Goal: Information Seeking & Learning: Learn about a topic

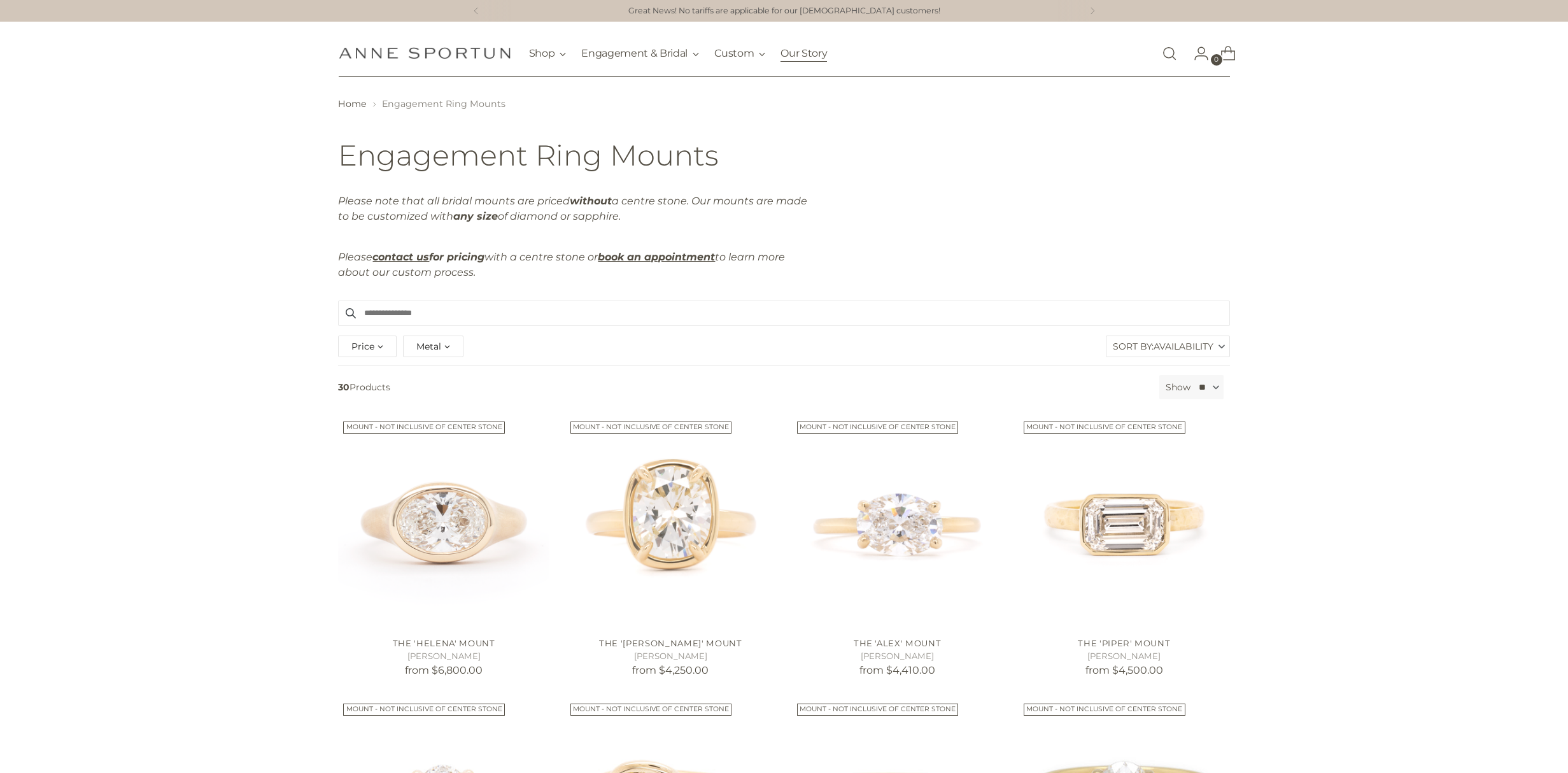
click at [797, 58] on link "Our Story" at bounding box center [804, 53] width 47 height 28
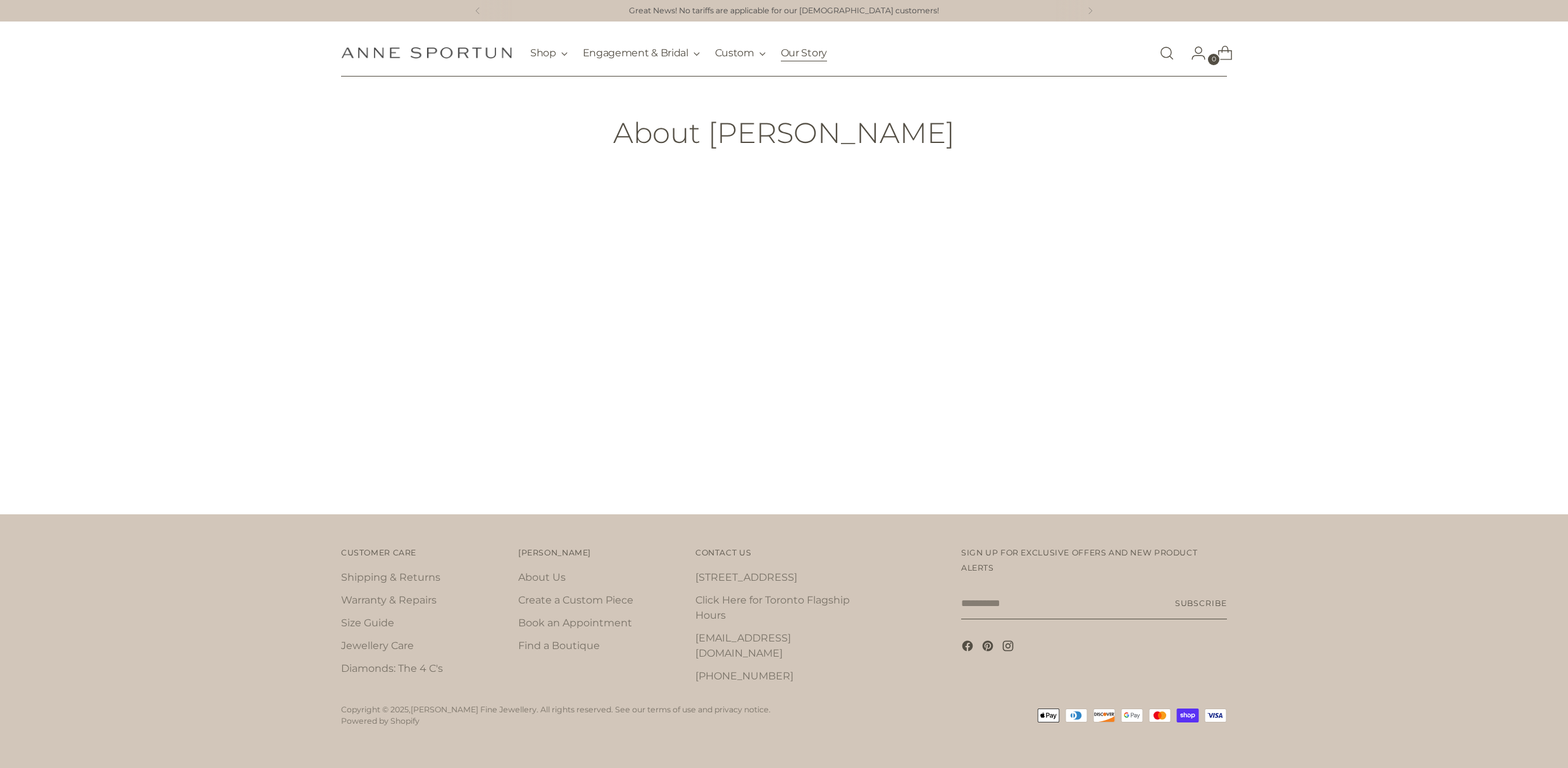
click at [809, 54] on link "Our Story" at bounding box center [805, 53] width 47 height 28
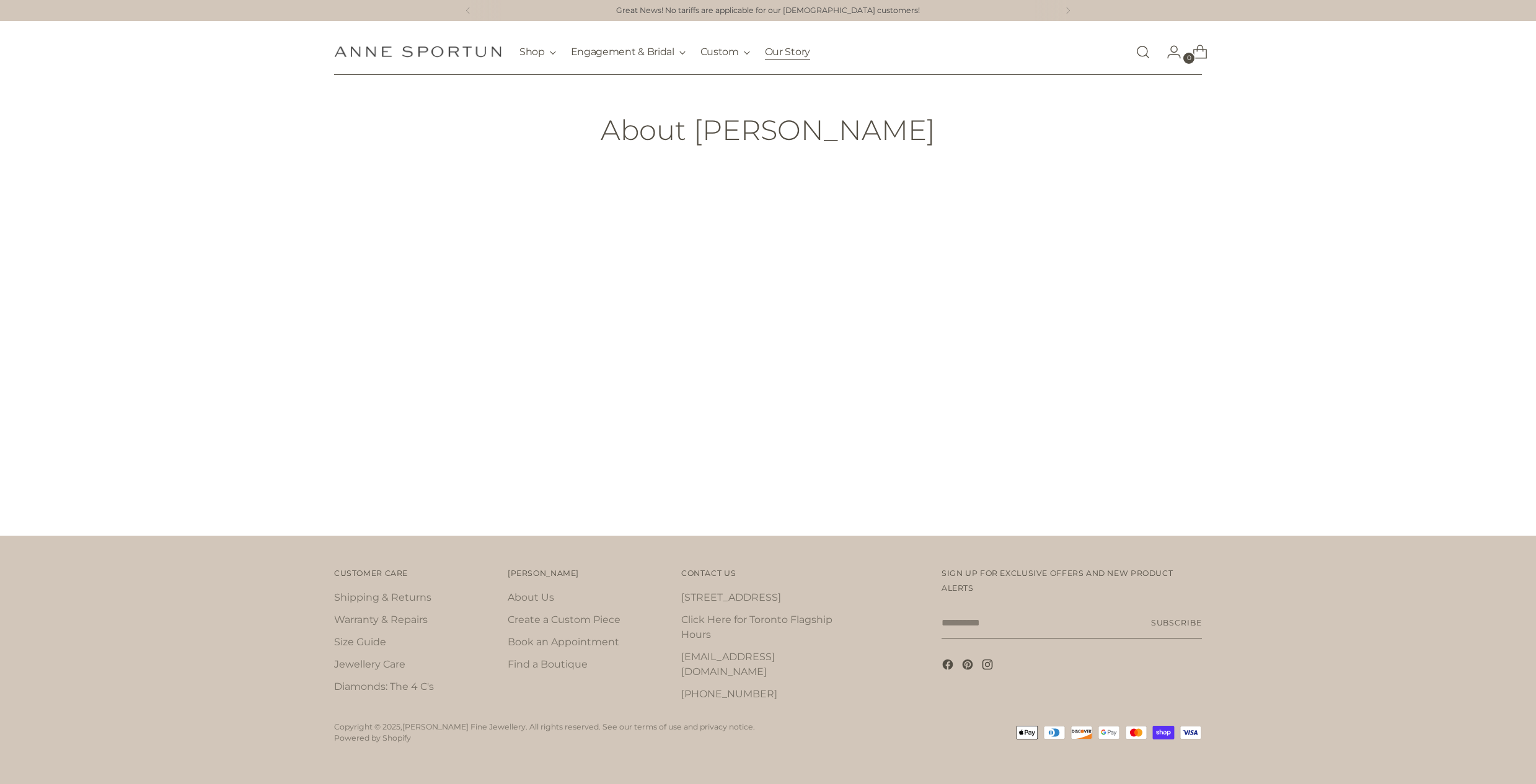
click at [777, 55] on link "Our Story" at bounding box center [788, 52] width 46 height 27
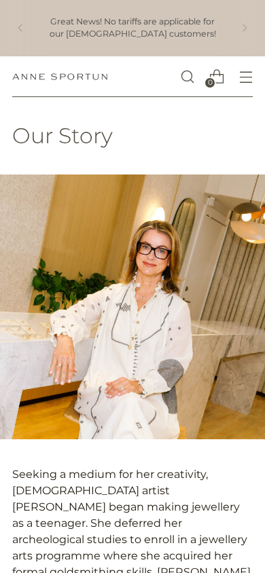
click at [99, 276] on img at bounding box center [132, 306] width 265 height 265
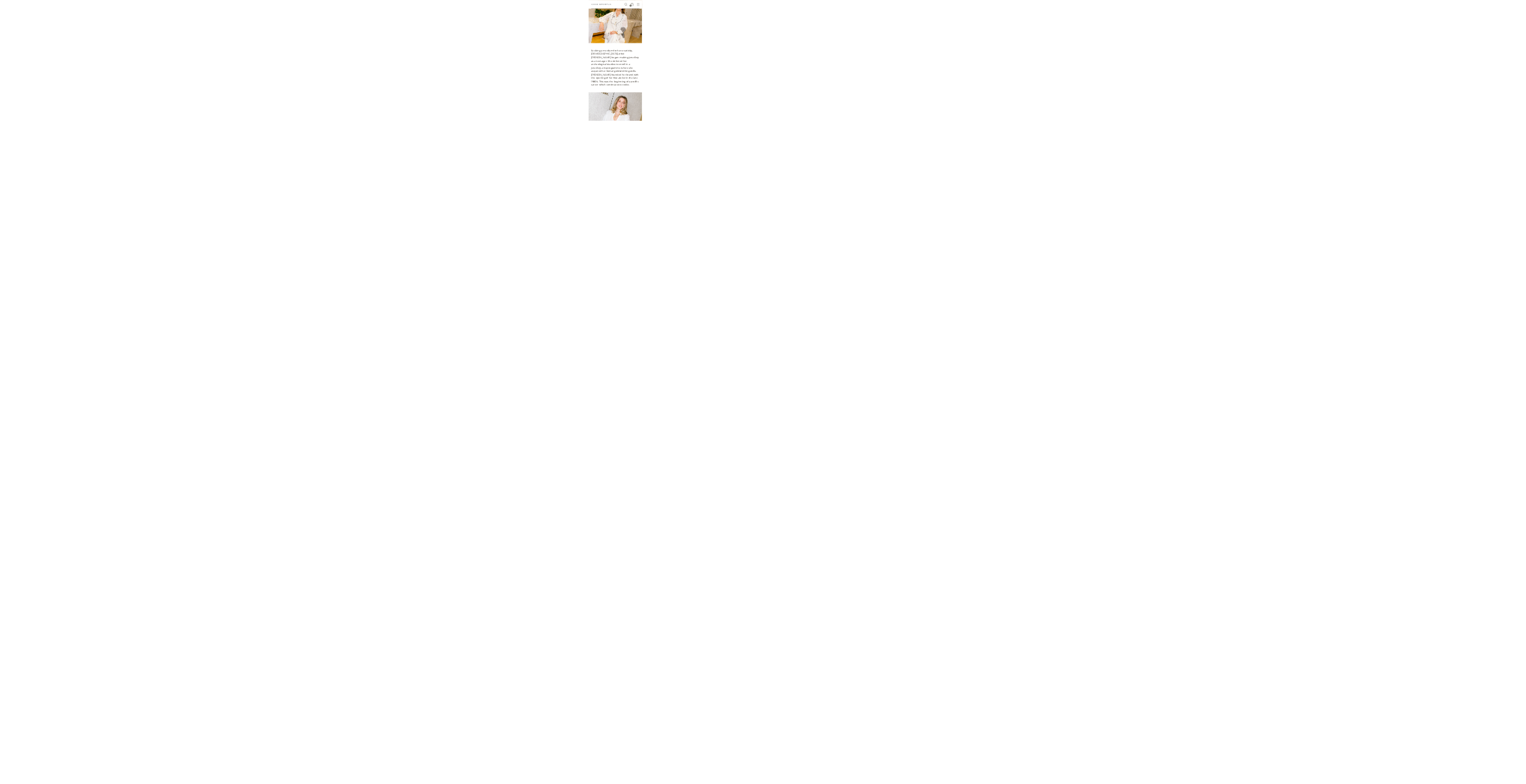
scroll to position [174, 0]
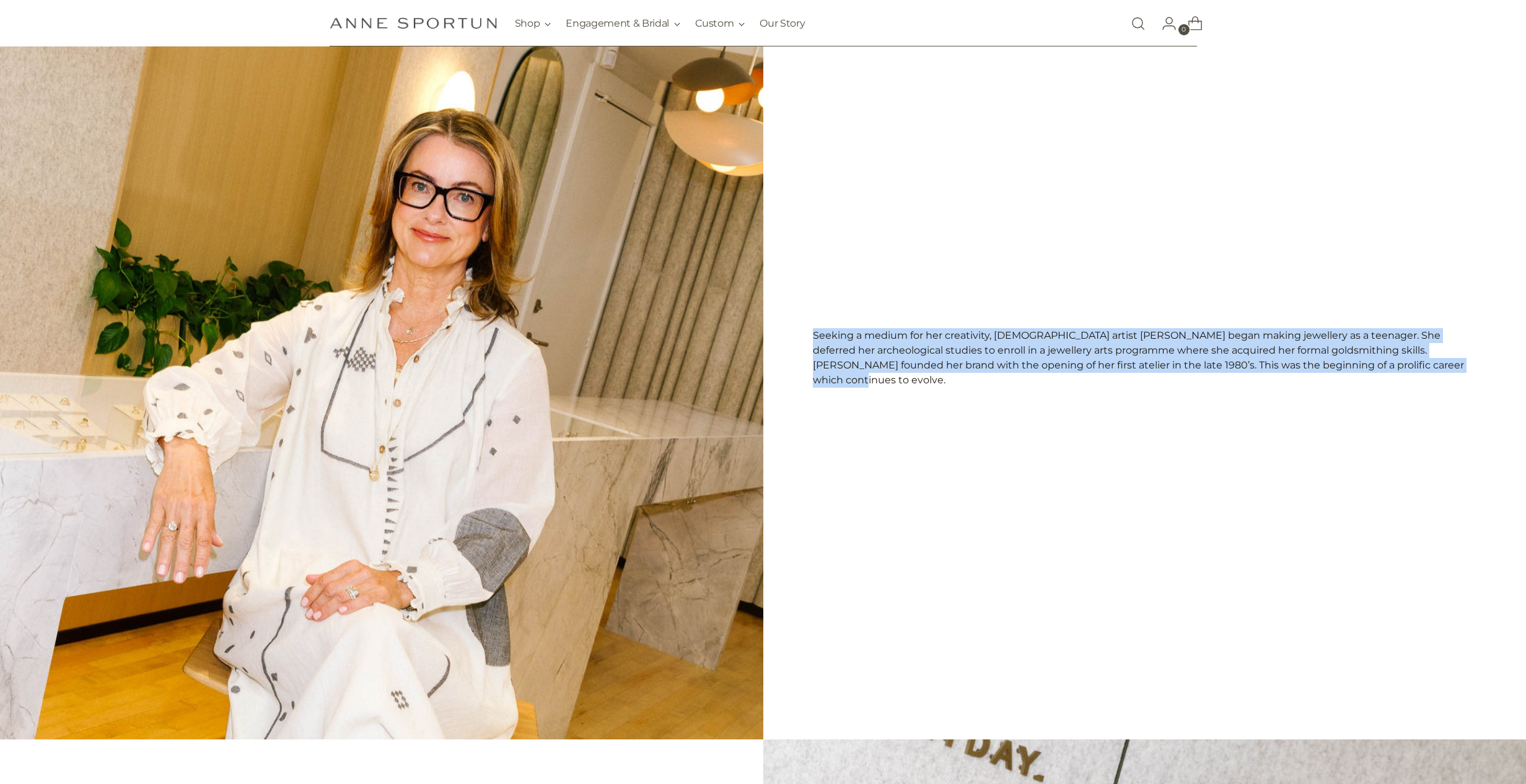
drag, startPoint x: 809, startPoint y: 342, endPoint x: 1443, endPoint y: 376, distance: 634.9
click at [1450, 375] on div "Seeking a medium for her creativity, Toronto-born artist Anne Sportun began mak…" at bounding box center [1144, 359] width 763 height 763
copy p "Seeking a medium for her creativity, Toronto-born artist Anne Sportun began mak…"
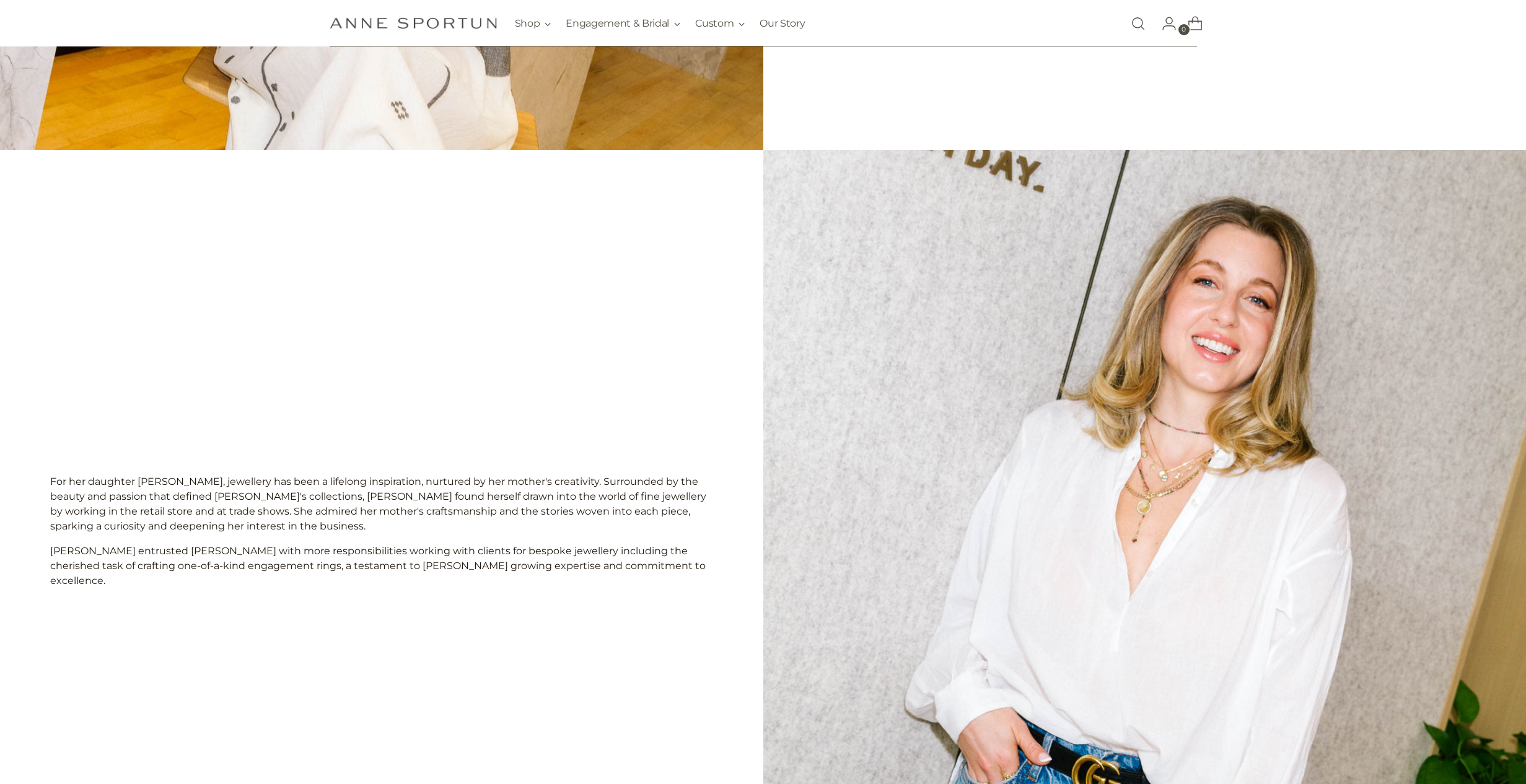
scroll to position [833, 0]
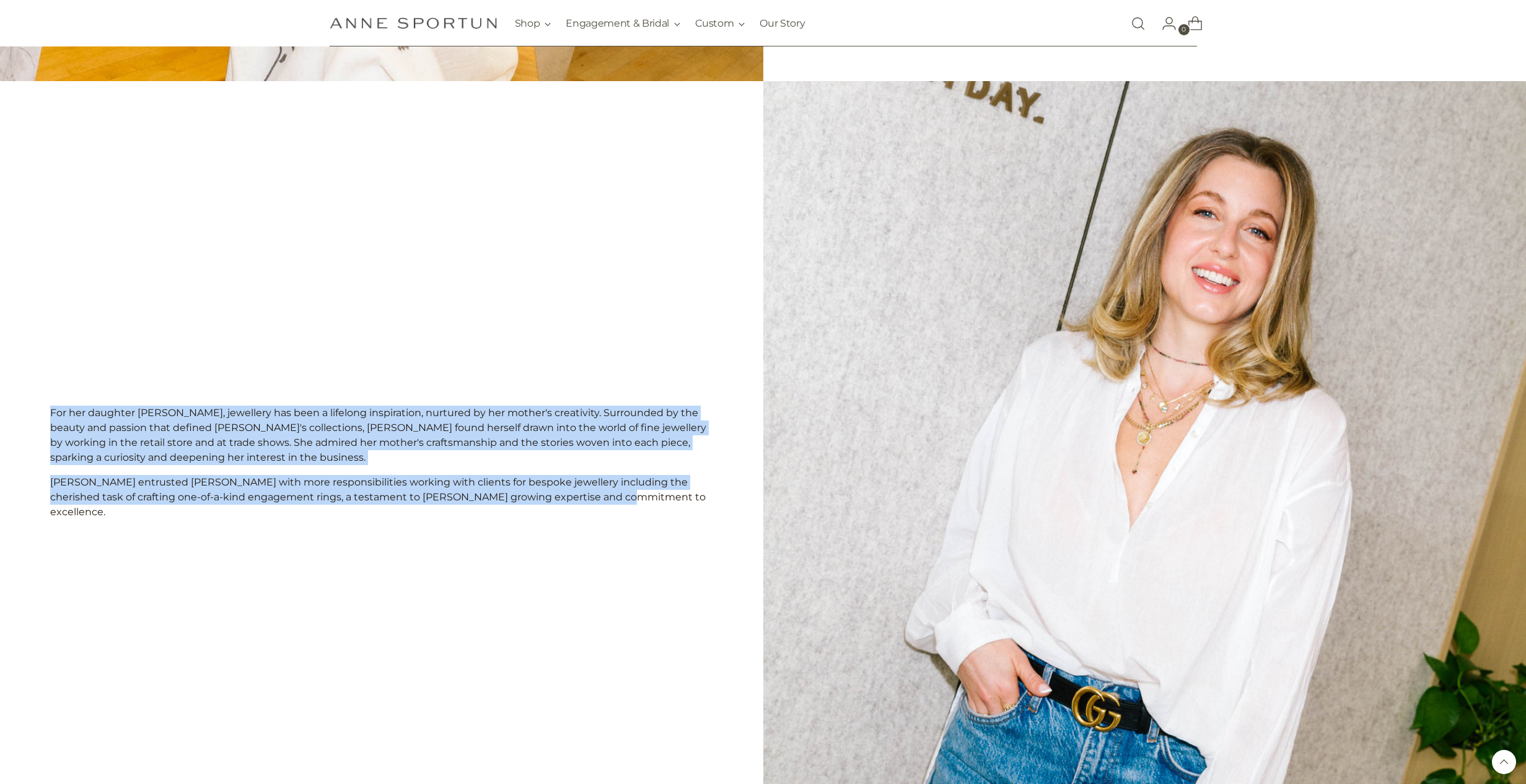
drag, startPoint x: 588, startPoint y: 507, endPoint x: 43, endPoint y: 423, distance: 551.4
click at [43, 423] on div "For her daughter Haley, jewellery has been a lifelong inspiration, nurtured by …" at bounding box center [382, 463] width 763 height 763
copy div "For her daughter Haley, jewellery has been a lifelong inspiration, nurtured by …"
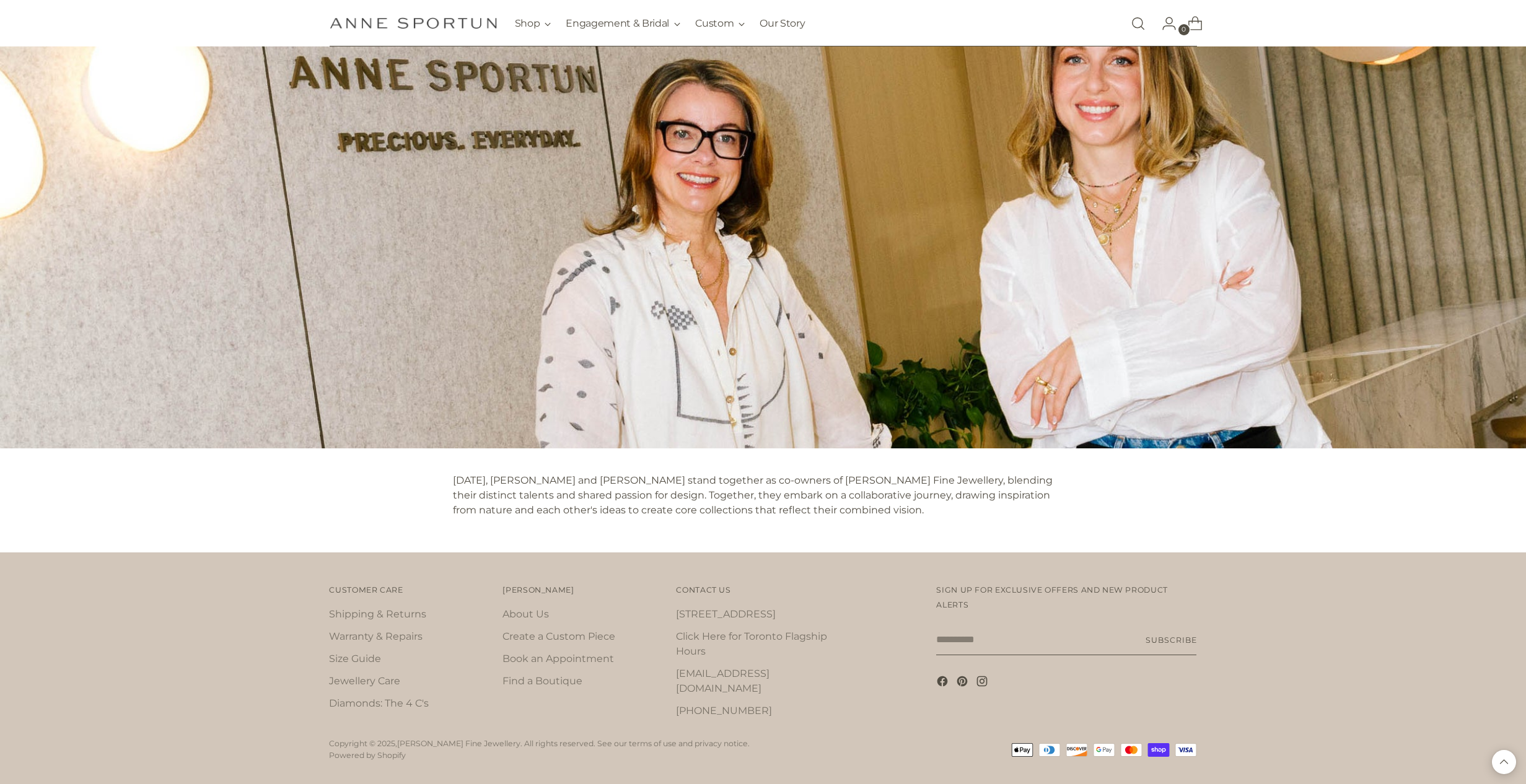
scroll to position [1891, 0]
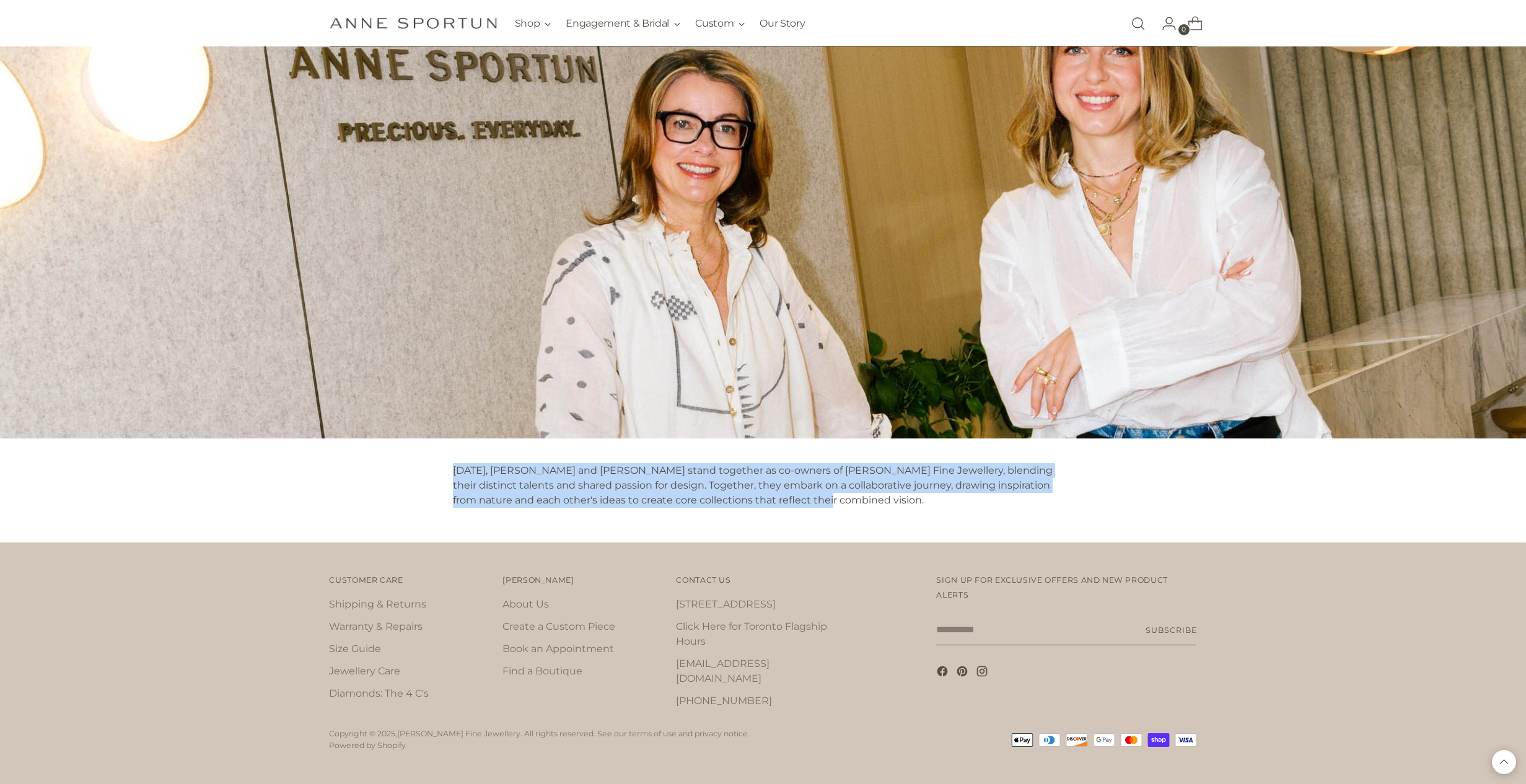
drag, startPoint x: 449, startPoint y: 465, endPoint x: 829, endPoint y: 499, distance: 381.5
click at [830, 501] on div "Today, Anne and Haley stand together as co-owners of Anne Sportun Fine Jeweller…" at bounding box center [762, 491] width 968 height 104
copy p "Today, Anne and Haley stand together as co-owners of Anne Sportun Fine Jeweller…"
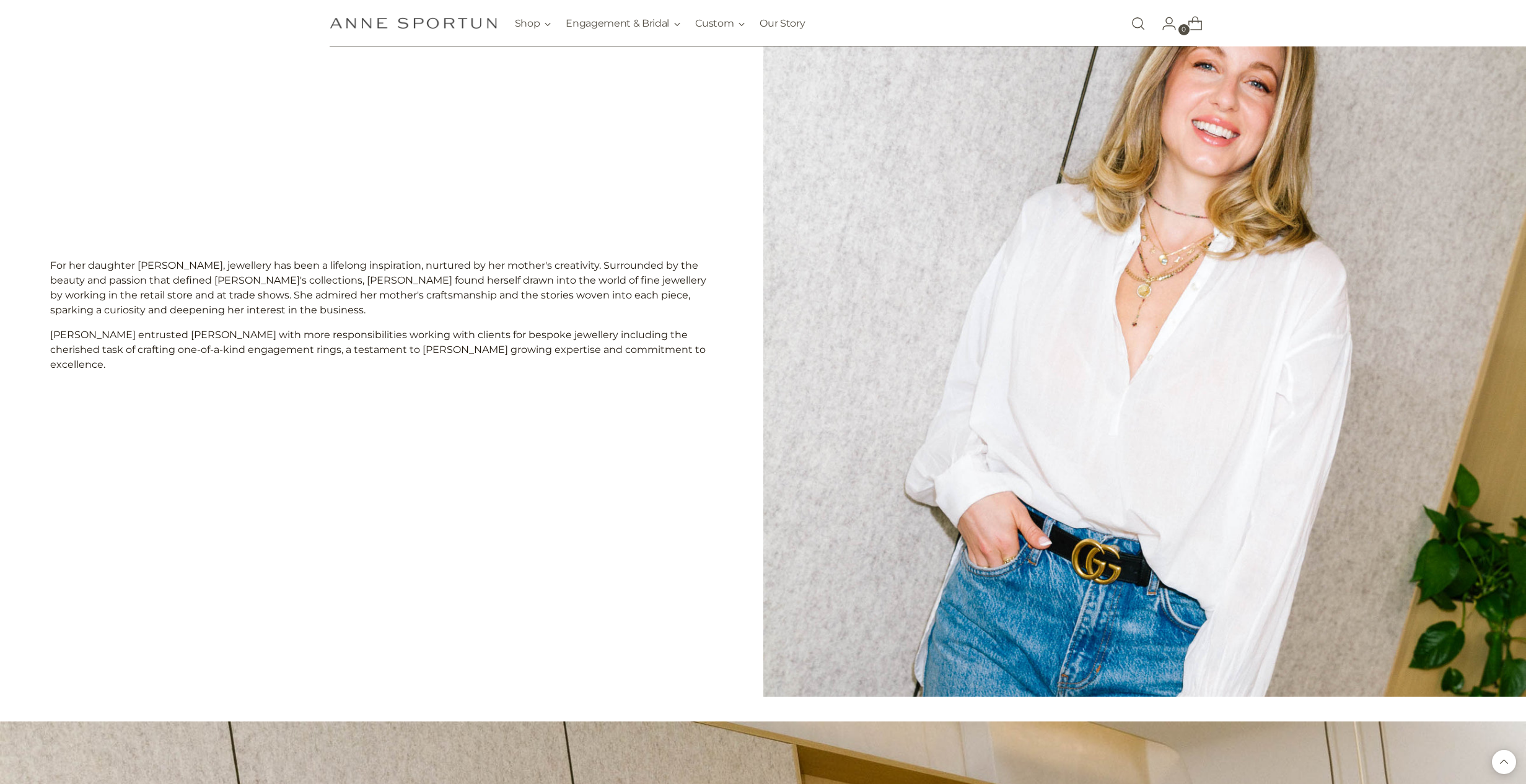
scroll to position [0, 0]
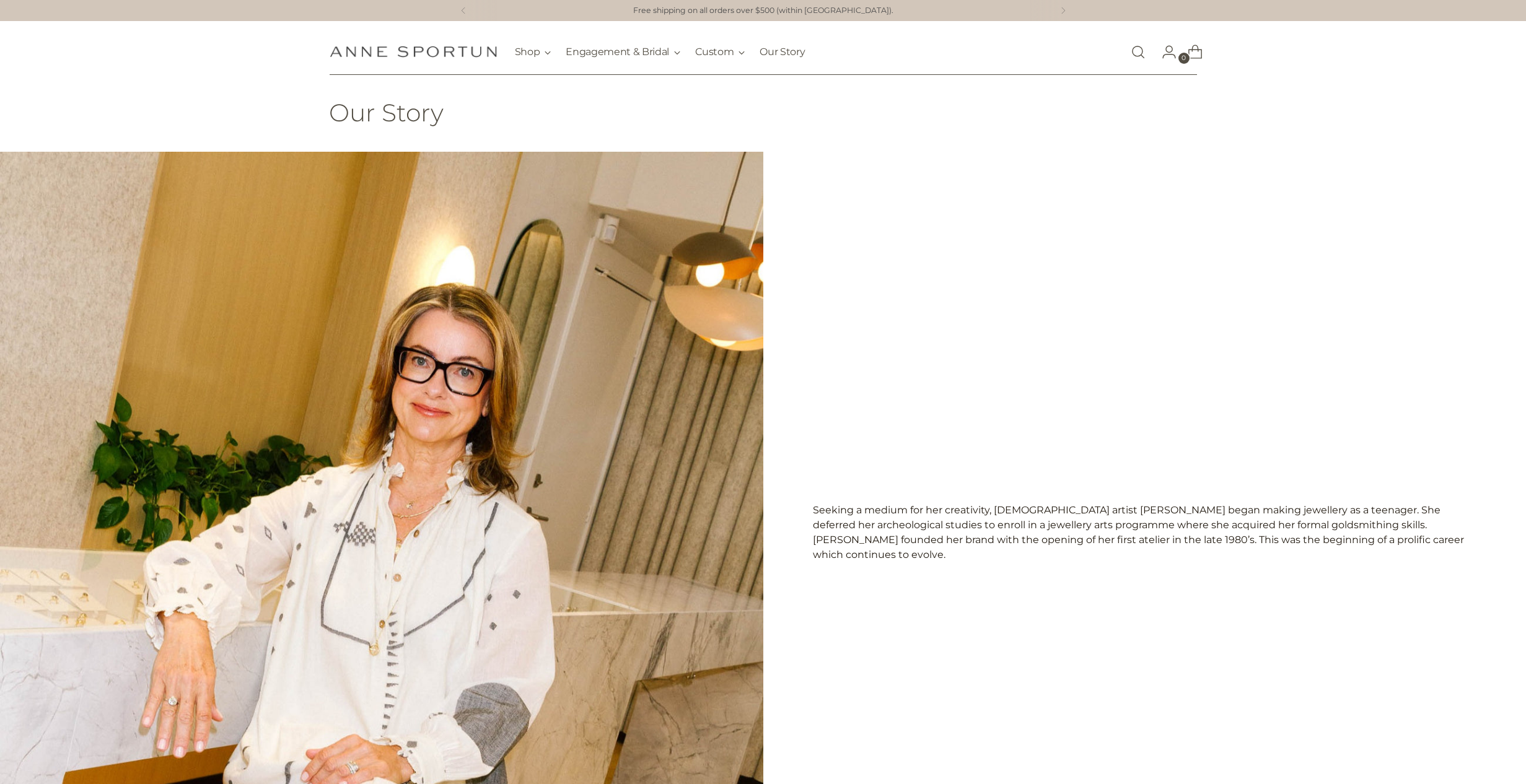
click at [919, 359] on div "Seeking a medium for her creativity, Toronto-born artist Anne Sportun began mak…" at bounding box center [1144, 533] width 763 height 763
